Goal: Find specific page/section: Find specific page/section

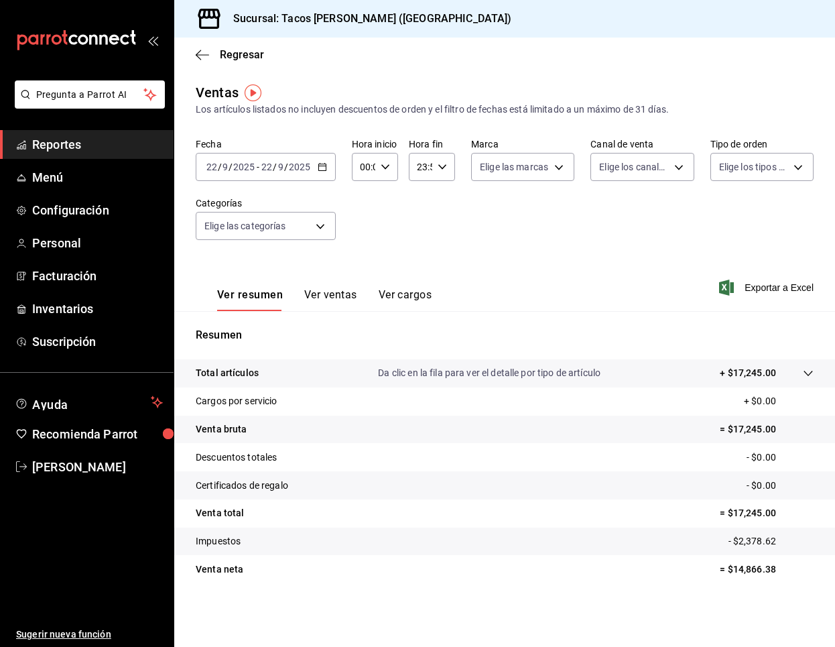
click at [62, 153] on span "Reportes" at bounding box center [97, 144] width 131 height 18
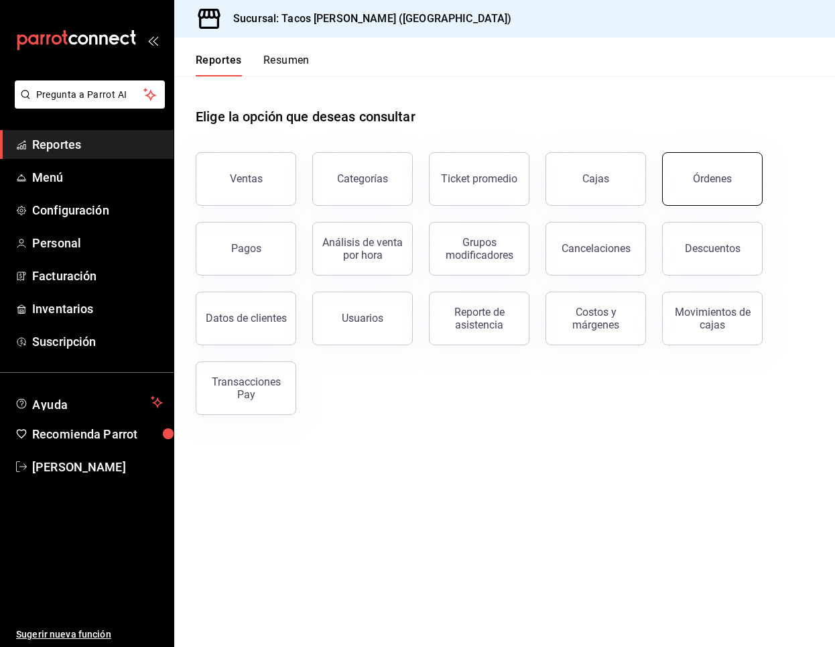
click at [708, 188] on button "Órdenes" at bounding box center [712, 179] width 101 height 54
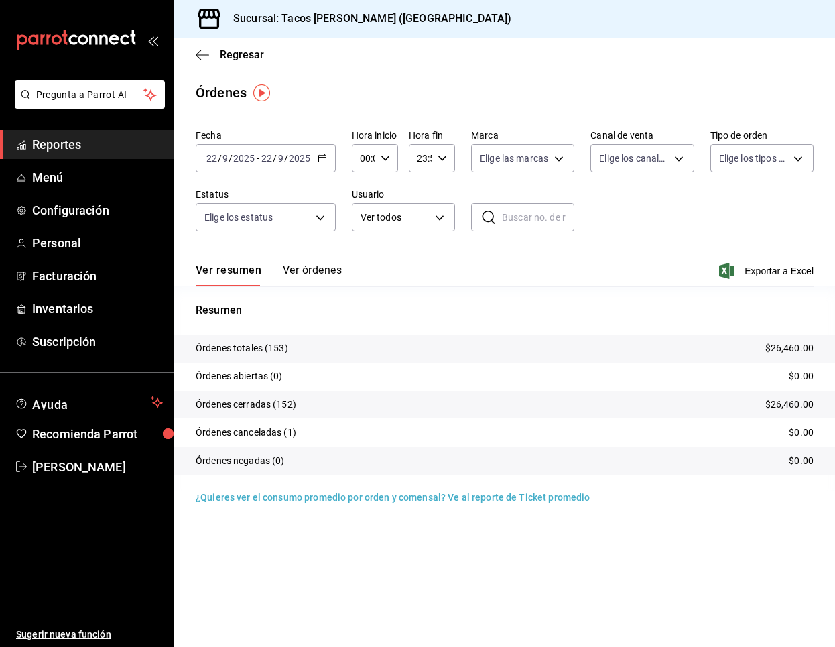
click at [346, 276] on div "Ver resumen Ver órdenes Exportar a Excel" at bounding box center [505, 266] width 618 height 39
click at [330, 272] on button "Ver órdenes" at bounding box center [312, 274] width 59 height 23
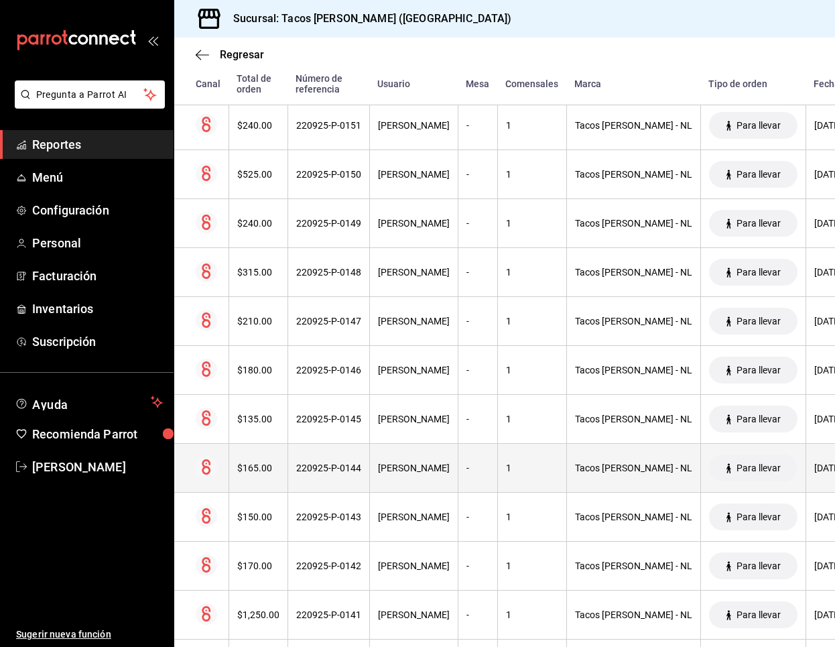
scroll to position [354, 0]
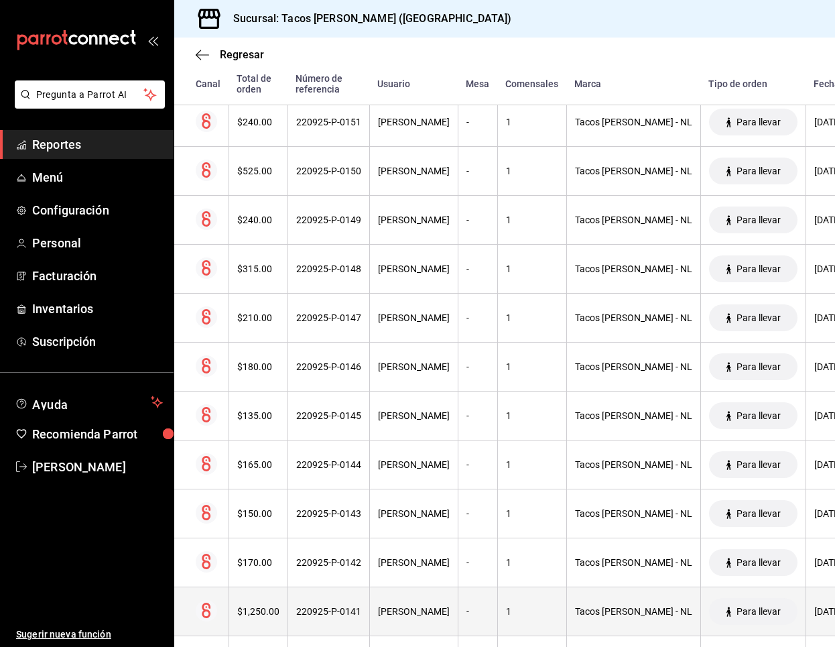
click at [506, 607] on div "1" at bounding box center [532, 611] width 52 height 11
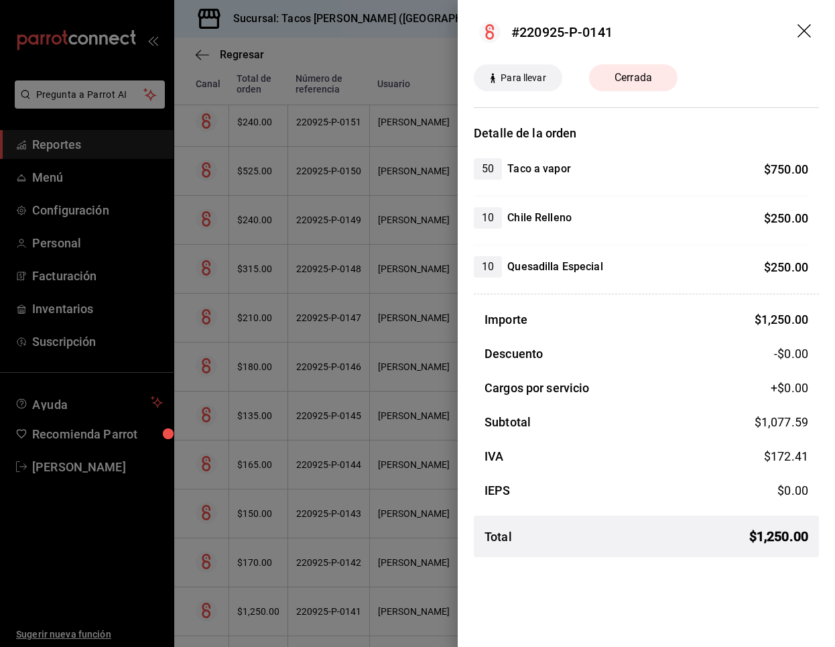
click at [803, 31] on icon "drag" at bounding box center [806, 32] width 16 height 16
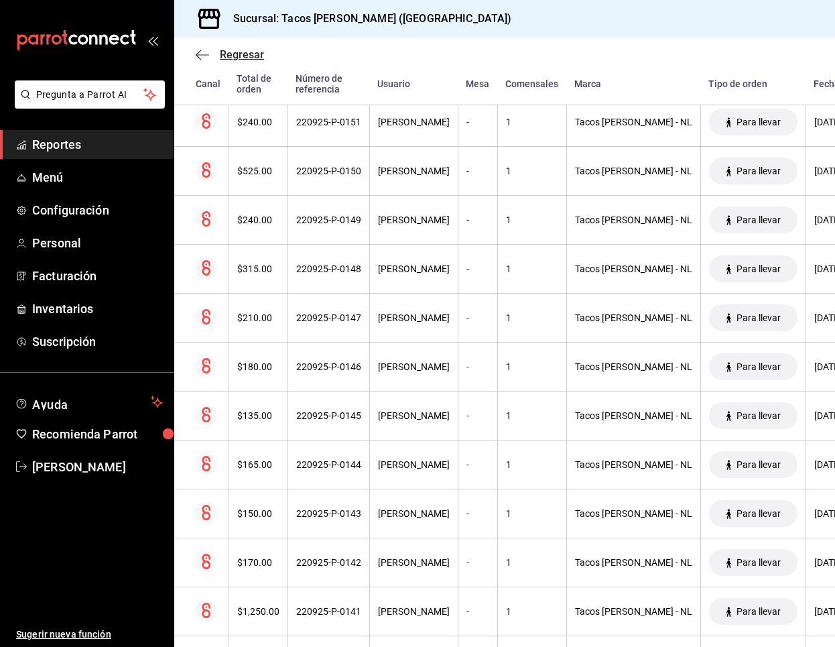
click at [202, 54] on icon "button" at bounding box center [202, 54] width 13 height 1
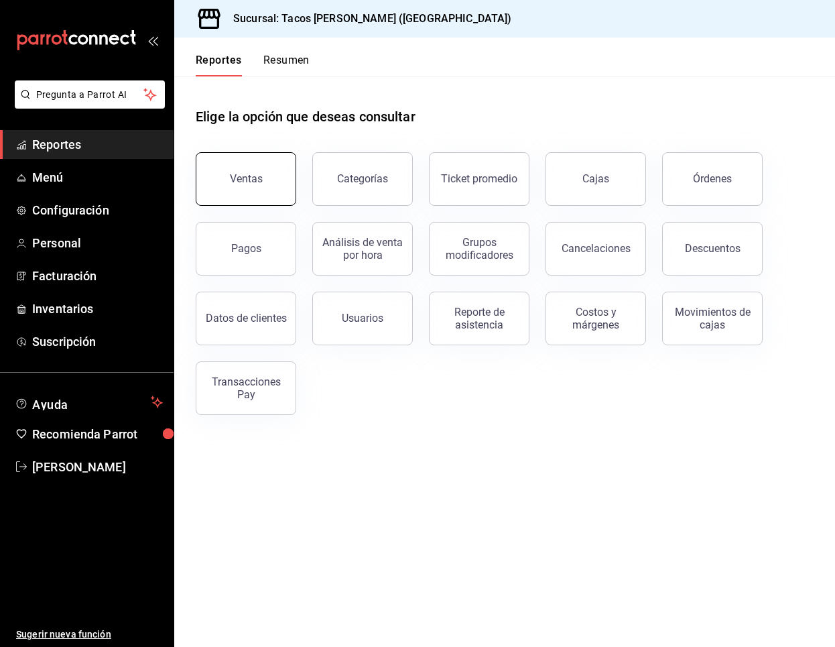
click at [272, 186] on button "Ventas" at bounding box center [246, 179] width 101 height 54
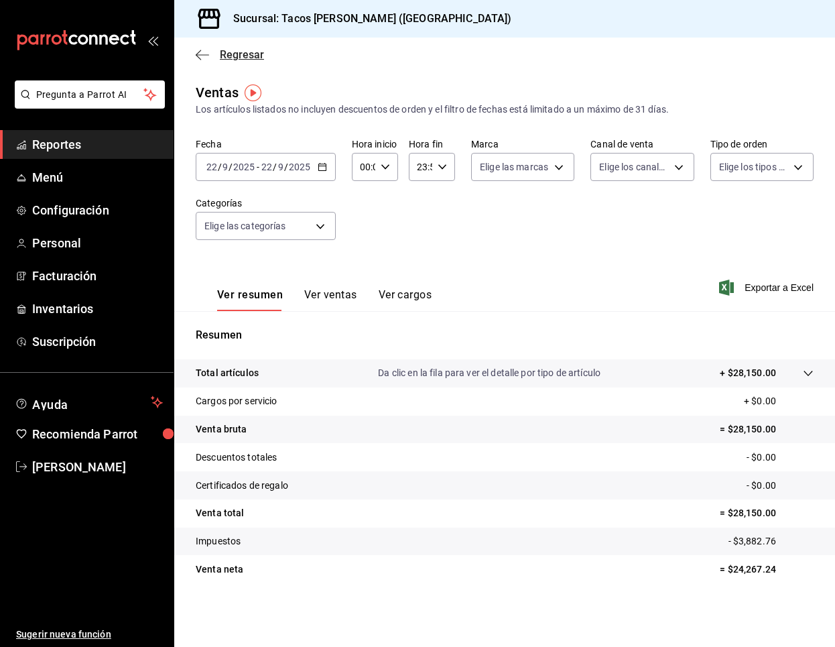
click at [201, 59] on icon "button" at bounding box center [198, 55] width 5 height 10
